Goal: Find specific page/section: Find specific page/section

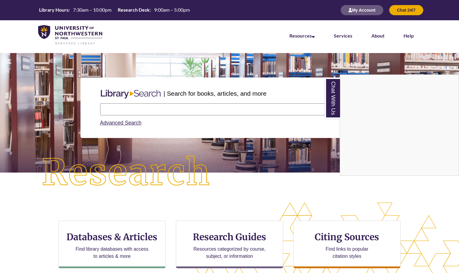
click at [262, 196] on div "Chat With Us" at bounding box center [229, 136] width 459 height 273
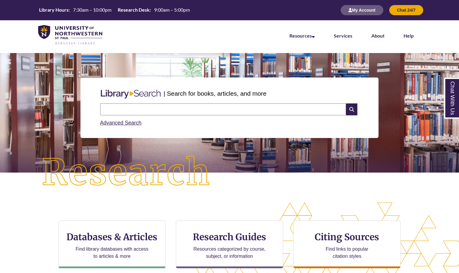
click at [229, 199] on img at bounding box center [126, 173] width 207 height 72
click at [230, 199] on div "| Search for books, articles, and more Search Advanced Search" at bounding box center [229, 127] width 459 height 149
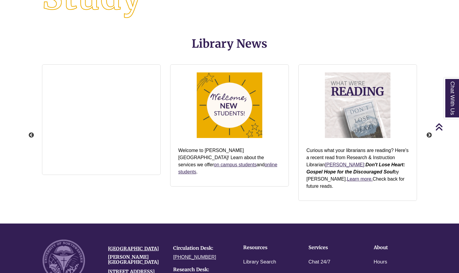
scroll to position [784, 0]
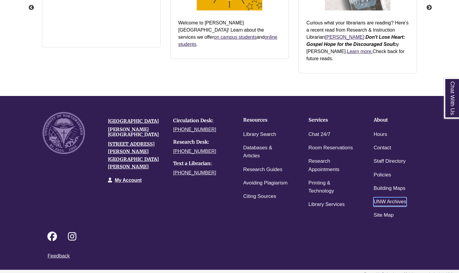
click at [380, 200] on link "UNW Archives" at bounding box center [390, 202] width 33 height 9
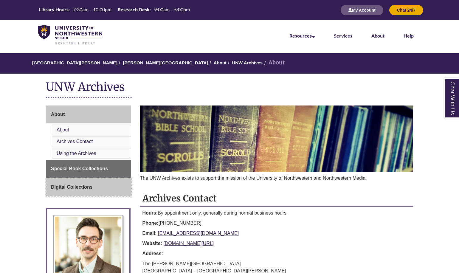
click at [75, 187] on span "Digital Collections" at bounding box center [72, 187] width 42 height 5
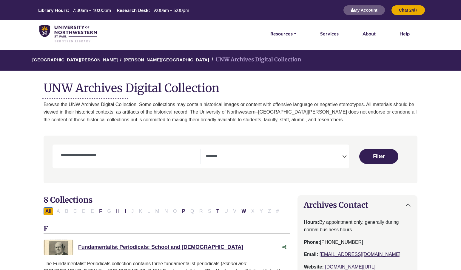
select select "Database Subject Filter"
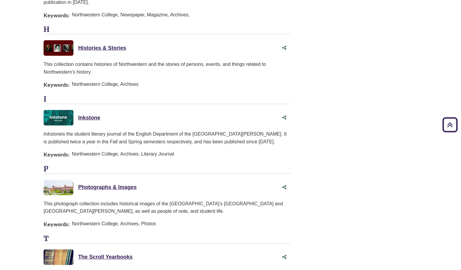
scroll to position [537, 0]
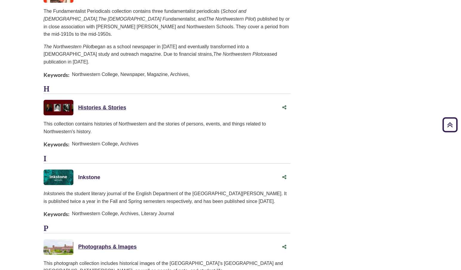
click at [89, 174] on link "Inkstone This link opens in a new window" at bounding box center [89, 177] width 22 height 6
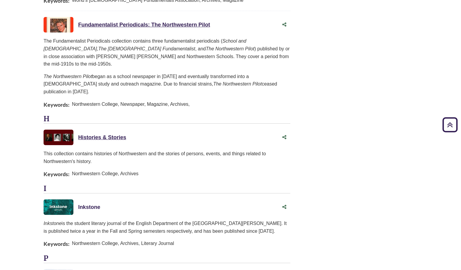
scroll to position [268, 0]
